Goal: Transaction & Acquisition: Purchase product/service

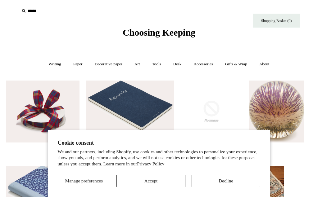
click at [228, 181] on button "Decline" at bounding box center [225, 181] width 69 height 12
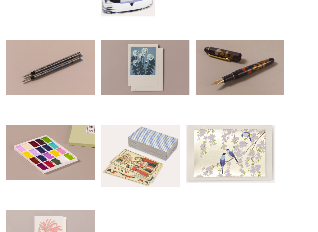
scroll to position [382, 0]
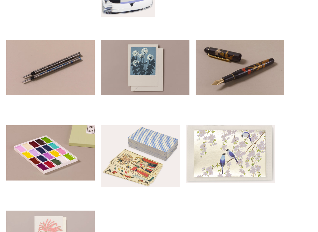
click at [242, 152] on img at bounding box center [230, 155] width 88 height 58
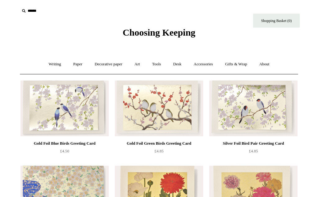
click at [77, 65] on link "Paper +" at bounding box center [78, 64] width 20 height 16
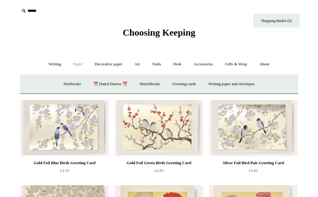
click at [110, 65] on link "Decorative paper +" at bounding box center [108, 64] width 39 height 16
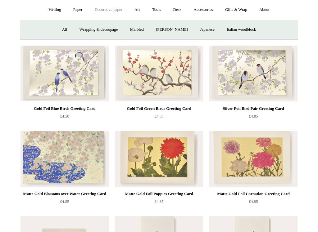
scroll to position [55, 0]
click at [256, 77] on img at bounding box center [253, 74] width 88 height 56
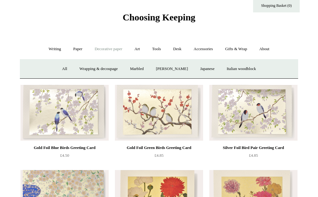
scroll to position [0, 0]
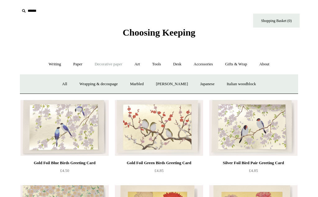
click at [99, 82] on link "Wrapping & decoupage" at bounding box center [99, 84] width 50 height 16
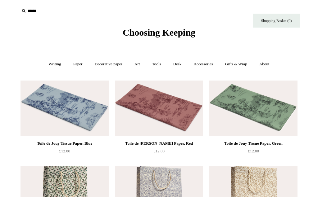
click at [139, 65] on link "Art +" at bounding box center [137, 64] width 16 height 16
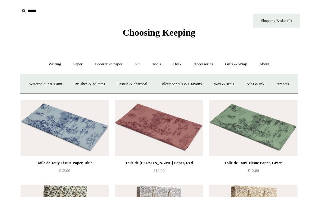
click at [105, 67] on link "Decorative paper +" at bounding box center [108, 64] width 39 height 16
click at [77, 64] on link "Paper +" at bounding box center [78, 64] width 20 height 16
click at [243, 65] on link "Gifts & Wrap +" at bounding box center [235, 64] width 33 height 16
click at [208, 64] on link "Accessories +" at bounding box center [203, 64] width 30 height 16
click at [137, 64] on link "Art +" at bounding box center [137, 64] width 16 height 16
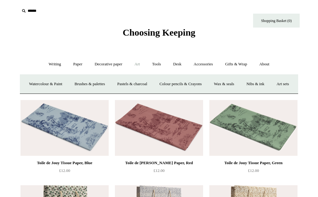
click at [74, 67] on link "Paper +" at bounding box center [78, 64] width 20 height 16
click at [188, 87] on link "Greeting cards +" at bounding box center [184, 84] width 35 height 16
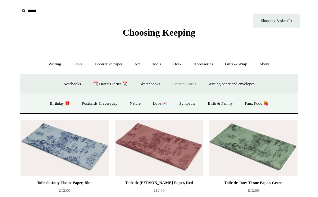
click at [237, 84] on link "Writing paper and envelopes +" at bounding box center [231, 84] width 57 height 16
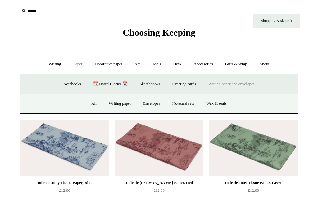
click at [52, 67] on link "Writing +" at bounding box center [55, 64] width 24 height 16
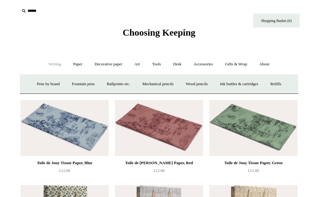
click at [76, 64] on link "Paper +" at bounding box center [78, 64] width 20 height 16
click at [109, 63] on link "Decorative paper +" at bounding box center [108, 64] width 39 height 16
click at [139, 83] on link "Marbled" at bounding box center [136, 84] width 25 height 16
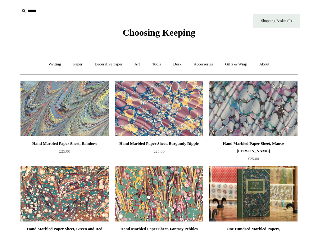
click at [76, 65] on link "Paper +" at bounding box center [78, 64] width 20 height 16
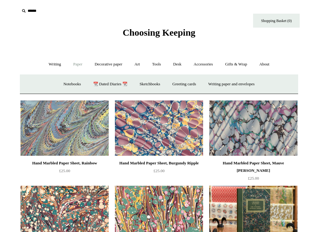
click at [112, 66] on link "Decorative paper +" at bounding box center [108, 64] width 39 height 16
click at [176, 84] on link "[PERSON_NAME]" at bounding box center [171, 84] width 43 height 16
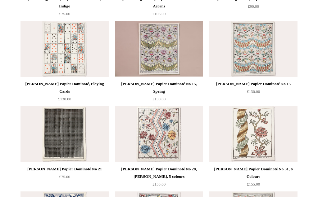
scroll to position [230, 0]
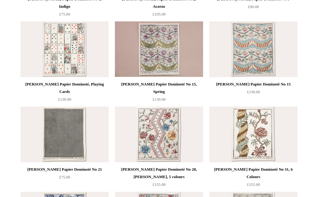
click at [163, 50] on img at bounding box center [159, 49] width 88 height 56
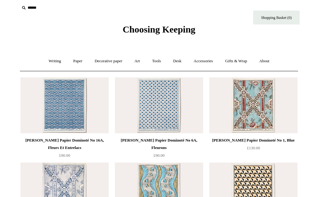
scroll to position [0, 0]
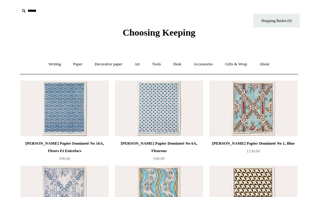
click at [113, 64] on link "Decorative paper +" at bounding box center [108, 64] width 39 height 16
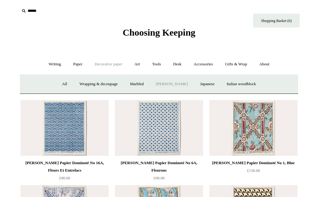
click at [209, 84] on link "Japanese" at bounding box center [206, 84] width 25 height 16
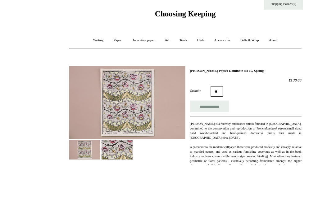
scroll to position [57, 0]
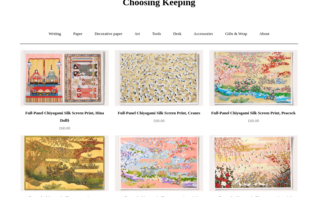
scroll to position [29, 0]
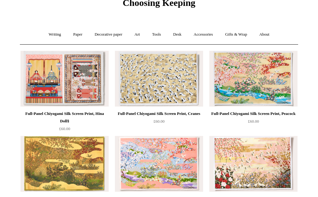
click at [165, 84] on img at bounding box center [159, 79] width 88 height 56
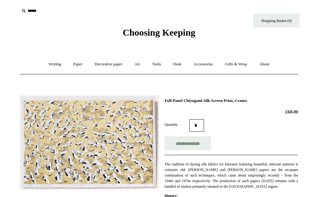
click at [195, 145] on input "**********" at bounding box center [187, 143] width 47 height 14
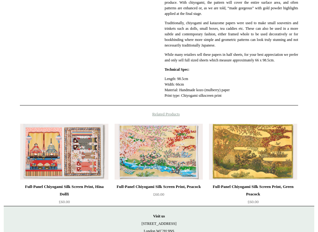
type input "**********"
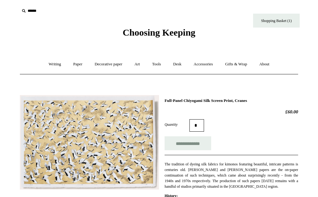
click at [281, 22] on link "Shopping Basket (1)" at bounding box center [276, 21] width 47 height 14
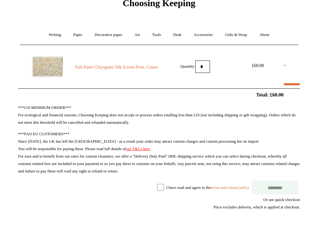
select select "**********"
type input "********"
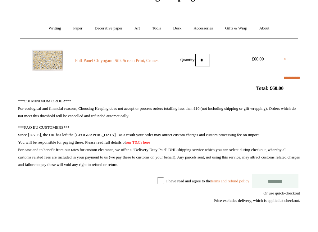
select select "*******"
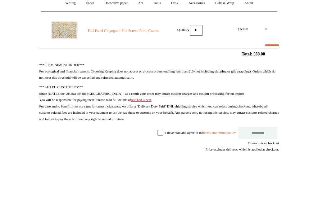
scroll to position [61, 0]
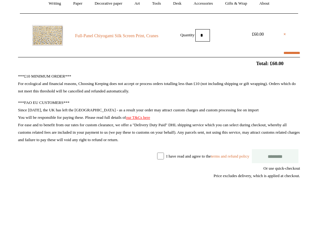
click at [279, 158] on input "********" at bounding box center [275, 156] width 47 height 14
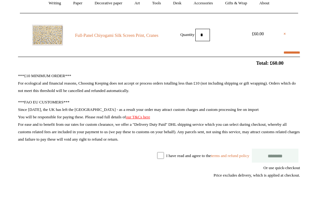
scroll to position [78, 0]
